Goal: Task Accomplishment & Management: Manage account settings

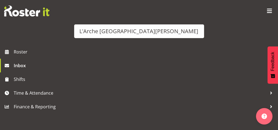
scroll to position [137, 0]
click at [96, 73] on div "Inbox All General Shift Offers Shift Swap Offers Leave Requests January Februar…" at bounding box center [139, 45] width 278 height 335
click at [112, 58] on h5 "Shift Offer - CSP 08#30 on 11/10/25" at bounding box center [60, 55] width 104 height 6
click at [58, 39] on h6 "From: Aizza Garduque" at bounding box center [33, 37] width 50 height 6
click at [234, 97] on button "Accept" at bounding box center [195, 103] width 137 height 12
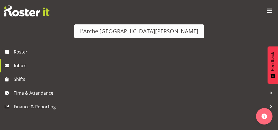
click at [92, 46] on div "Inbox All General Shift Offers Shift Swap Offers Leave Requests January Februar…" at bounding box center [139, 45] width 278 height 335
click at [112, 33] on h5 "Shift Offer - CSP #30 on 04/10/25" at bounding box center [60, 30] width 104 height 6
click at [112, 63] on h5 "Shift Offer - House Leader 05#30 on 10/10/25" at bounding box center [60, 57] width 104 height 12
click at [112, 32] on h5 "Shift Offer - CSP 06#30 on [DATE]" at bounding box center [60, 29] width 104 height 6
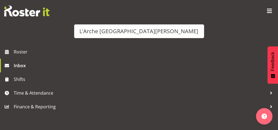
click at [112, 63] on h5 "Shift Offer - House Leader 05#30 on [DATE]" at bounding box center [60, 57] width 104 height 12
click at [58, 37] on h6 "From: Aizza Garduque" at bounding box center [33, 36] width 50 height 6
click at [112, 63] on h5 "Shift Offer - House Leader 05#30 on [DATE]" at bounding box center [60, 57] width 104 height 12
click at [58, 37] on h6 "From: Aizza Garduque" at bounding box center [33, 36] width 50 height 6
click at [112, 61] on h5 "Shift Offer - House Leader 05#30 on [DATE]" at bounding box center [60, 57] width 104 height 12
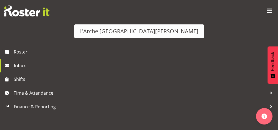
click at [58, 37] on h6 "From: Aizza Garduque" at bounding box center [33, 36] width 50 height 6
click at [112, 63] on h5 "Shift Offer - House Leader 05#30 on [DATE]" at bounding box center [60, 57] width 104 height 12
click at [58, 37] on h6 "From: Aizza Garduque" at bounding box center [33, 36] width 50 height 6
click at [112, 34] on h5 "Shift Offer - CSP 08#30 on [DATE]" at bounding box center [60, 32] width 104 height 6
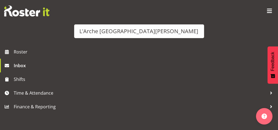
scroll to position [110, 0]
click at [240, 125] on button "Accept" at bounding box center [195, 131] width 137 height 12
click at [112, 63] on h5 "Shift Offer - House Leader 05#30 on [DATE]" at bounding box center [60, 57] width 104 height 12
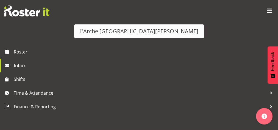
click at [240, 125] on button "Accept" at bounding box center [195, 131] width 137 height 12
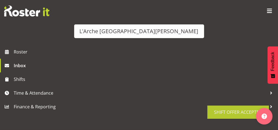
scroll to position [83, 0]
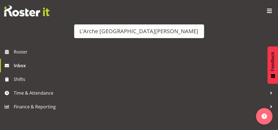
click at [112, 32] on h5 "Shift Offer - CSP 06#30 on [DATE]" at bounding box center [60, 29] width 104 height 6
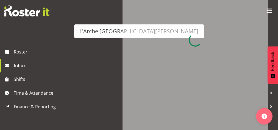
scroll to position [137, 0]
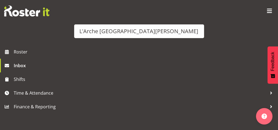
click at [241, 97] on button "Accept" at bounding box center [195, 103] width 137 height 12
click at [90, 31] on div "Inbox All General Shift Offers Shift Swap Offers Leave Requests January Februar…" at bounding box center [139, 45] width 278 height 335
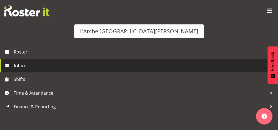
click at [27, 70] on span "Inbox" at bounding box center [141, 66] width 255 height 8
